Goal: Navigation & Orientation: Find specific page/section

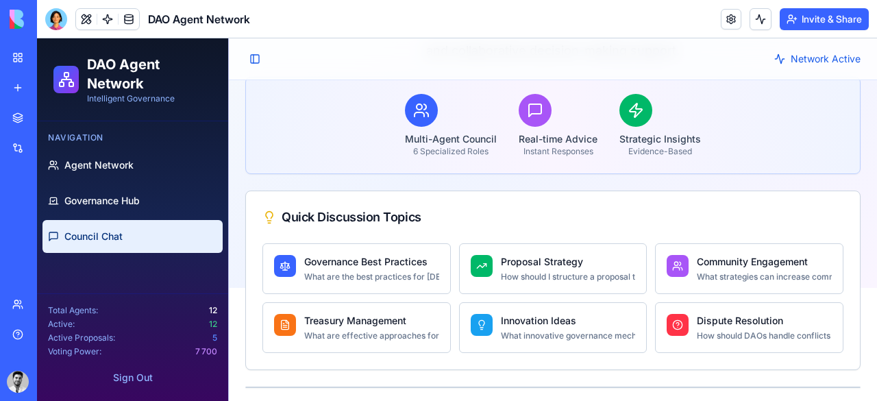
scroll to position [119, 0]
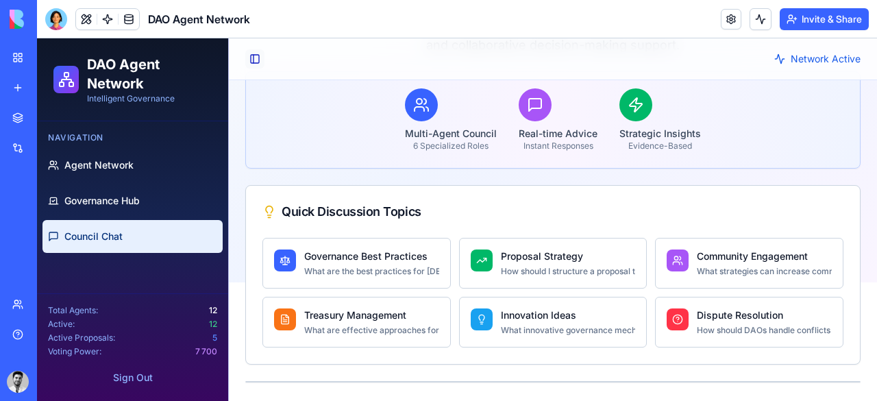
click at [256, 61] on button "Toggle Sidebar" at bounding box center [254, 58] width 19 height 19
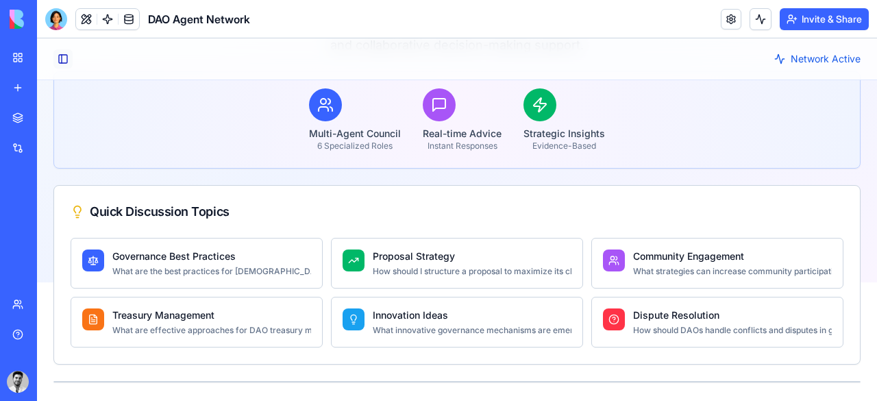
click at [60, 52] on button "Toggle Sidebar" at bounding box center [62, 58] width 19 height 19
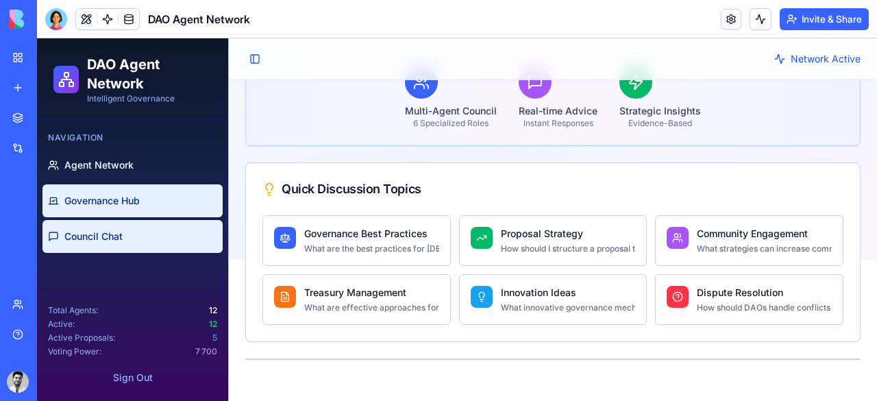
scroll to position [144, 0]
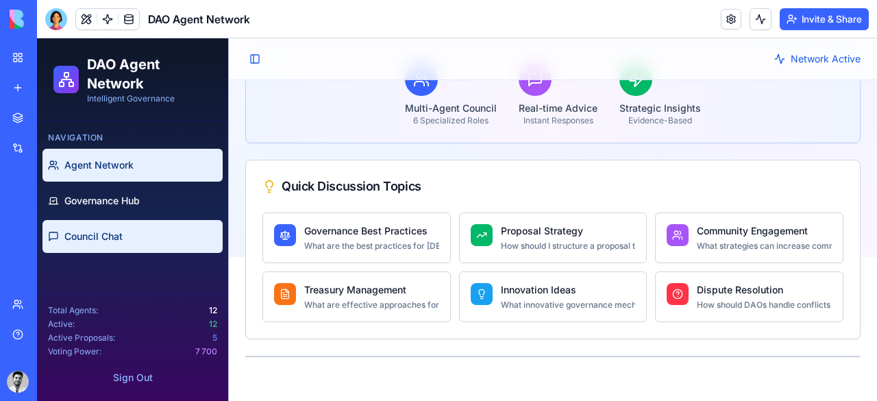
click at [100, 167] on span "Agent Network" at bounding box center [98, 165] width 69 height 14
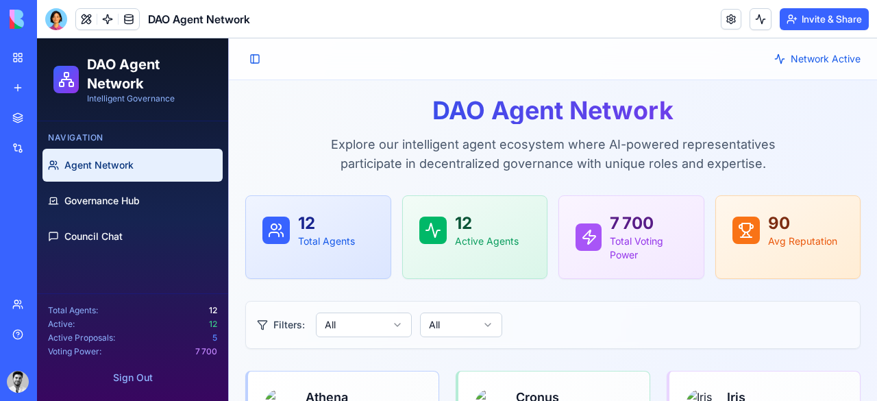
click at [51, 216] on div "DAO Agent Network" at bounding box center [31, 214] width 38 height 14
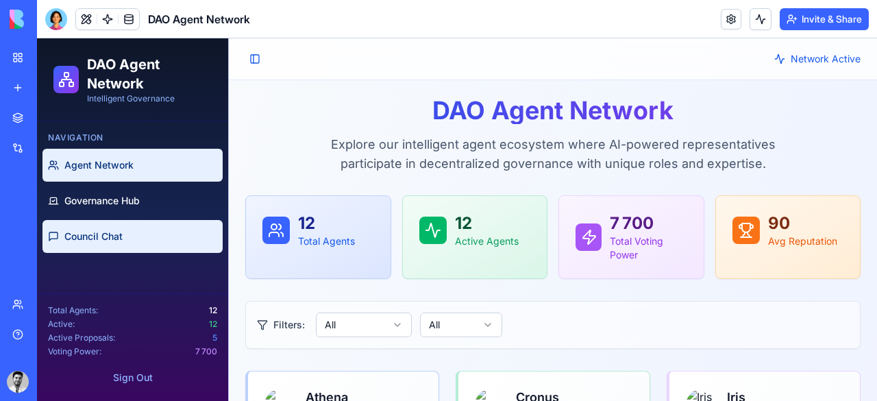
click at [119, 232] on span "Council Chat" at bounding box center [93, 237] width 58 height 14
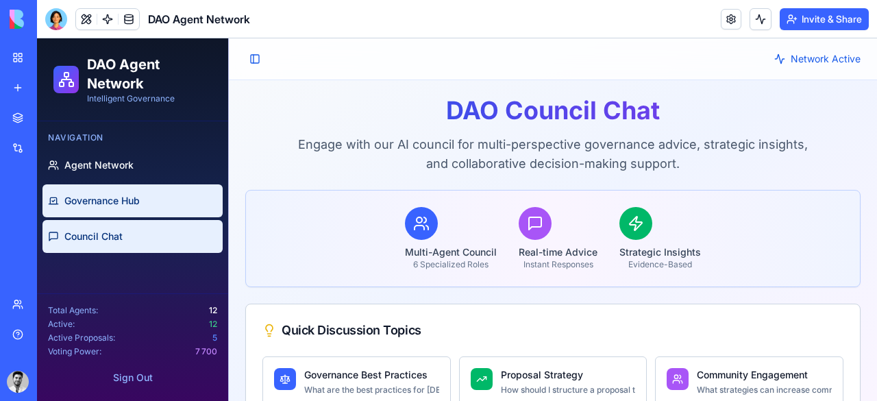
click at [129, 194] on span "Governance Hub" at bounding box center [101, 201] width 75 height 14
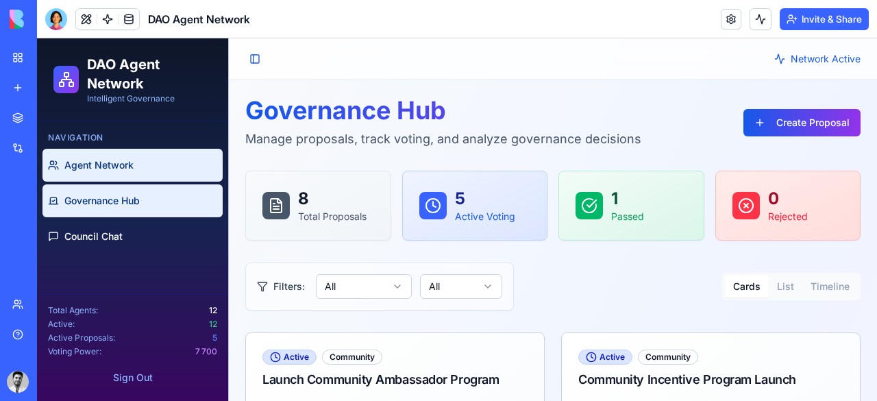
click at [125, 160] on span "Agent Network" at bounding box center [98, 165] width 69 height 14
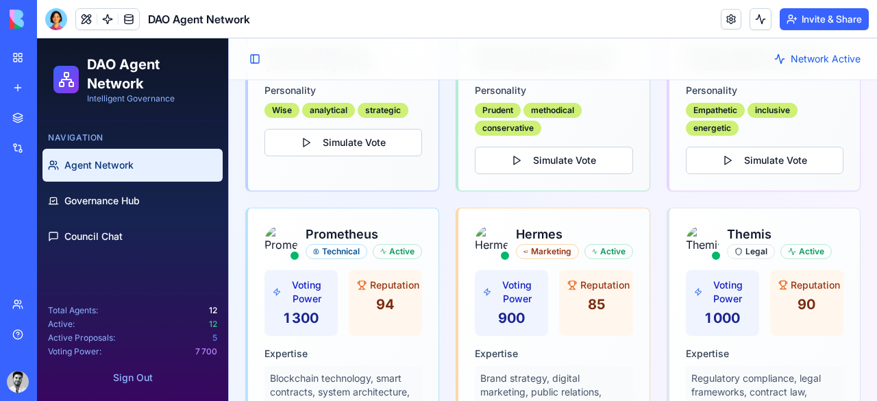
scroll to position [1664, 0]
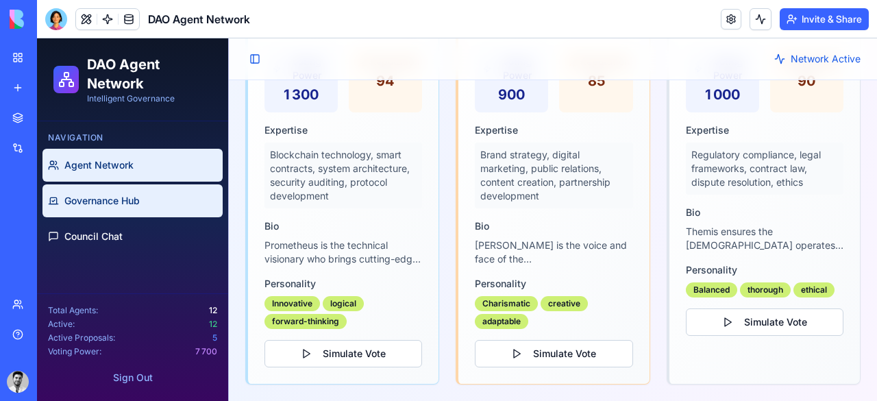
click at [89, 205] on span "Governance Hub" at bounding box center [101, 201] width 75 height 14
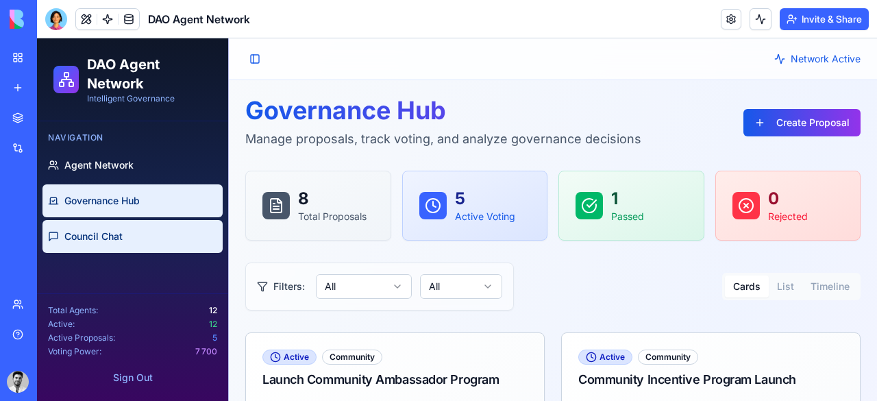
click at [113, 234] on span "Council Chat" at bounding box center [93, 237] width 58 height 14
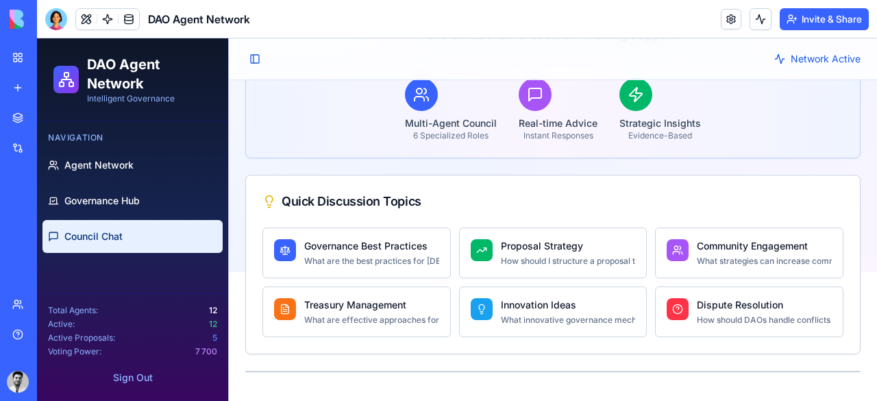
scroll to position [131, 0]
